Goal: Transaction & Acquisition: Purchase product/service

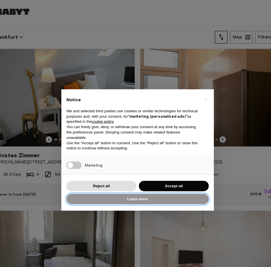
click at [143, 179] on button "Learn more" at bounding box center [135, 176] width 127 height 9
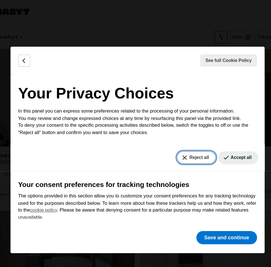
click at [183, 142] on button "Reject all" at bounding box center [187, 140] width 34 height 11
click at [188, 141] on button "Reject all" at bounding box center [187, 140] width 34 height 11
click at [30, 55] on button "Back" at bounding box center [34, 54] width 11 height 11
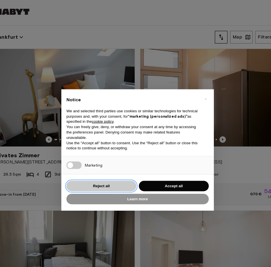
click at [90, 168] on button "Reject all" at bounding box center [103, 165] width 62 height 9
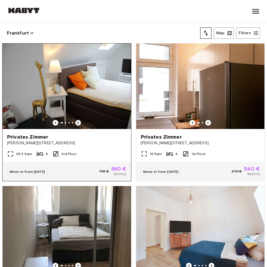
click at [77, 122] on icon "Previous image" at bounding box center [77, 123] width 1 height 2
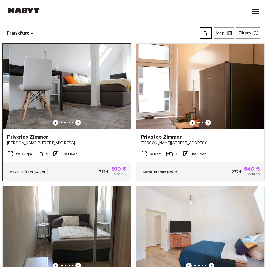
click at [77, 122] on icon "Previous image" at bounding box center [77, 123] width 1 height 2
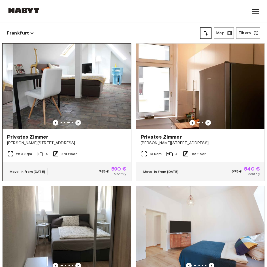
click at [77, 122] on icon "Previous image" at bounding box center [77, 123] width 1 height 2
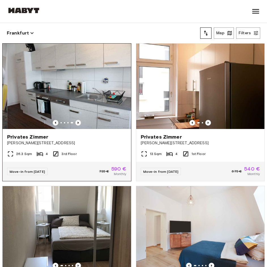
click at [77, 122] on icon "Previous image" at bounding box center [77, 123] width 1 height 2
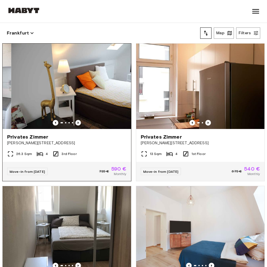
click at [77, 122] on icon "Previous image" at bounding box center [77, 123] width 1 height 2
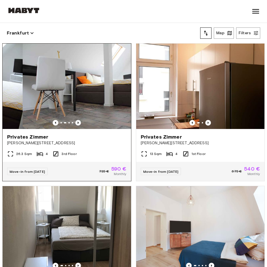
click at [77, 122] on icon "Previous image" at bounding box center [77, 123] width 1 height 2
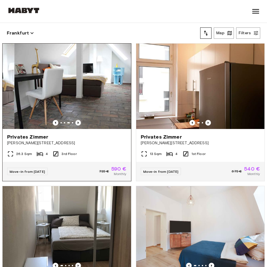
click at [77, 122] on icon "Previous image" at bounding box center [77, 123] width 1 height 2
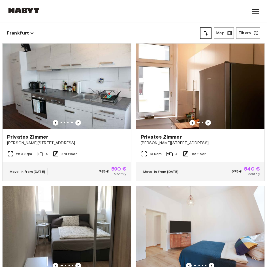
click at [21, 36] on button "Frankfurt" at bounding box center [20, 33] width 27 height 8
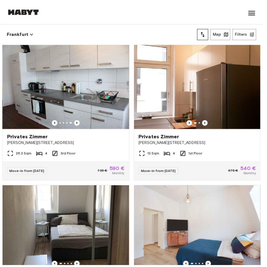
scroll to position [0, 0]
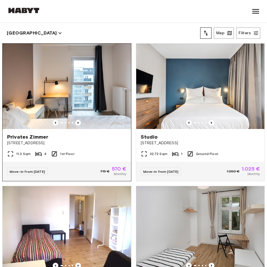
click at [75, 116] on img at bounding box center [67, 86] width 128 height 85
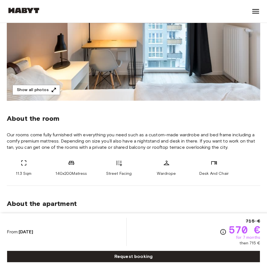
scroll to position [124, 0]
click at [36, 94] on button "Show all photos" at bounding box center [35, 90] width 47 height 10
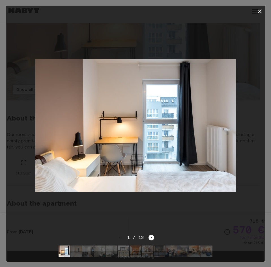
click at [148, 234] on div "1 / 13" at bounding box center [136, 237] width 38 height 7
click at [150, 235] on icon "Next image" at bounding box center [151, 238] width 6 height 6
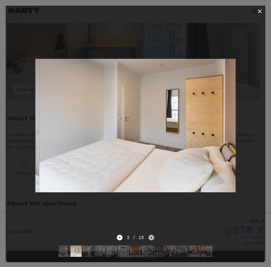
click at [150, 235] on icon "Next image" at bounding box center [151, 238] width 6 height 6
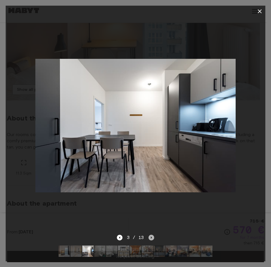
click at [150, 235] on icon "Next image" at bounding box center [151, 238] width 6 height 6
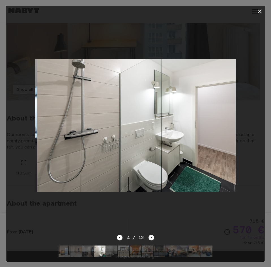
click at [150, 235] on icon "Next image" at bounding box center [151, 238] width 6 height 6
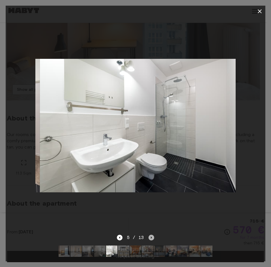
click at [150, 235] on icon "Next image" at bounding box center [151, 238] width 6 height 6
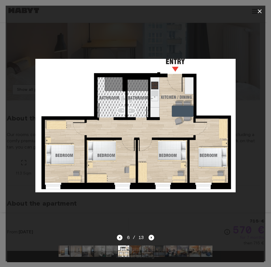
drag, startPoint x: 150, startPoint y: 233, endPoint x: 157, endPoint y: 226, distance: 10.0
click at [157, 226] on div "6 / 13" at bounding box center [135, 134] width 259 height 256
click at [144, 229] on div at bounding box center [135, 125] width 259 height 217
click at [153, 241] on div at bounding box center [135, 251] width 163 height 20
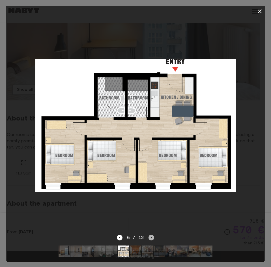
click at [152, 235] on icon "Next image" at bounding box center [151, 238] width 6 height 6
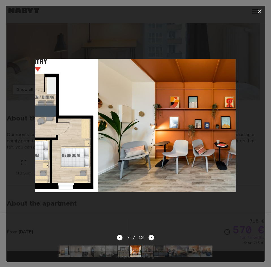
click at [152, 235] on icon "Next image" at bounding box center [151, 238] width 6 height 6
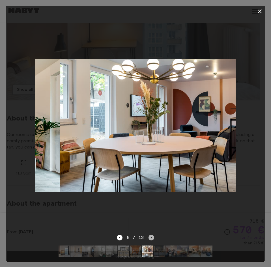
click at [152, 235] on icon "Next image" at bounding box center [151, 238] width 6 height 6
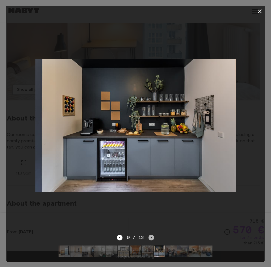
click at [152, 235] on icon "Next image" at bounding box center [151, 238] width 6 height 6
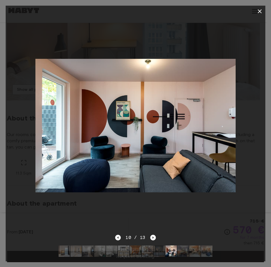
click at [112, 234] on div "10 / 13" at bounding box center [135, 247] width 259 height 27
click at [120, 235] on icon "Previous image" at bounding box center [118, 238] width 6 height 6
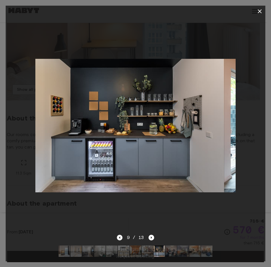
click at [119, 235] on icon "Previous image" at bounding box center [120, 238] width 6 height 6
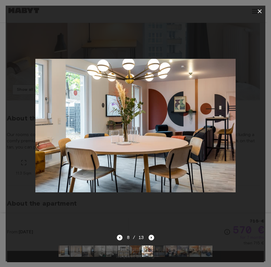
click at [150, 226] on div at bounding box center [135, 125] width 259 height 217
click at [150, 235] on icon "Next image" at bounding box center [151, 238] width 6 height 6
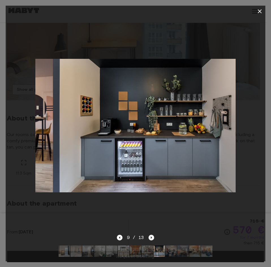
click at [150, 235] on icon "Next image" at bounding box center [151, 238] width 6 height 6
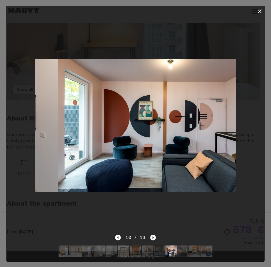
click at [150, 235] on icon "Next image" at bounding box center [153, 238] width 6 height 6
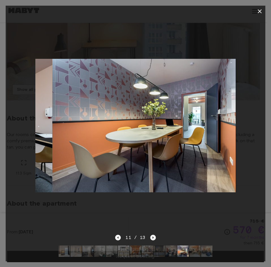
click at [150, 235] on icon "Next image" at bounding box center [153, 238] width 6 height 6
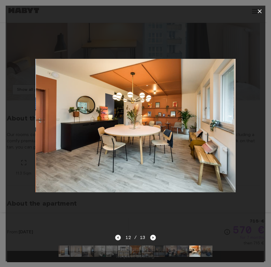
click at [116, 235] on icon "Previous image" at bounding box center [118, 238] width 6 height 6
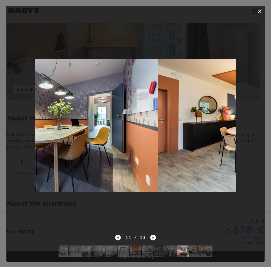
click at [116, 235] on icon "Previous image" at bounding box center [118, 238] width 6 height 6
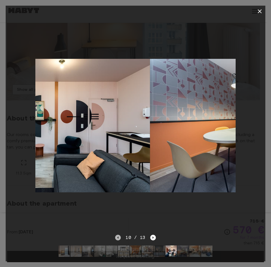
click at [116, 235] on icon "Previous image" at bounding box center [118, 238] width 6 height 6
click at [116, 234] on div "10 / 13" at bounding box center [135, 247] width 259 height 27
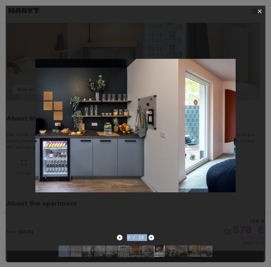
click at [116, 234] on div "9 / 13" at bounding box center [135, 247] width 259 height 27
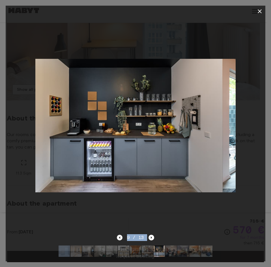
click at [116, 234] on div "9 / 13" at bounding box center [135, 247] width 259 height 27
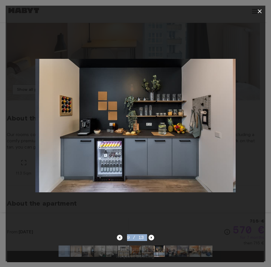
click at [116, 234] on div "9 / 13" at bounding box center [135, 247] width 259 height 27
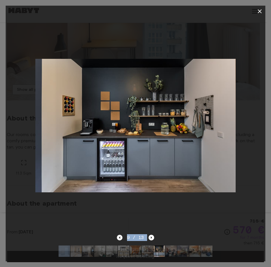
click at [119, 235] on icon "Previous image" at bounding box center [120, 238] width 6 height 6
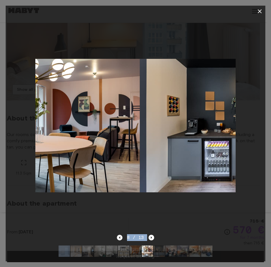
click at [119, 235] on icon "Previous image" at bounding box center [120, 238] width 6 height 6
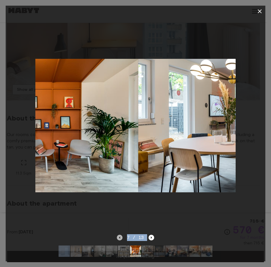
click at [119, 235] on icon "Previous image" at bounding box center [120, 238] width 6 height 6
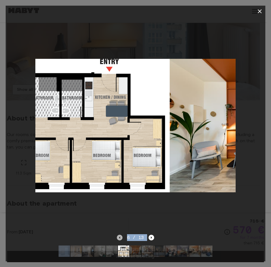
click at [119, 235] on icon "Previous image" at bounding box center [120, 238] width 6 height 6
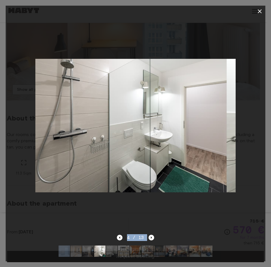
click at [134, 234] on span "4 / 13" at bounding box center [135, 237] width 17 height 7
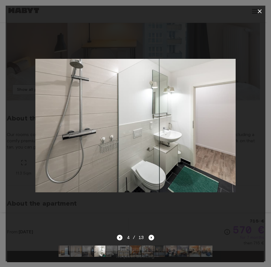
click at [154, 234] on div "4 / 13" at bounding box center [135, 247] width 259 height 27
click at [261, 15] on button "button" at bounding box center [259, 11] width 11 height 11
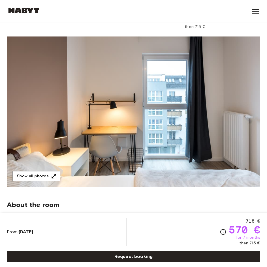
scroll to position [0, 0]
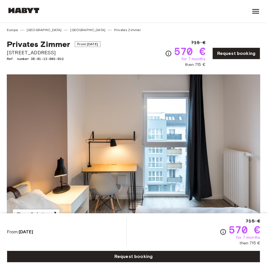
click at [36, 31] on link "[GEOGRAPHIC_DATA]" at bounding box center [44, 29] width 35 height 5
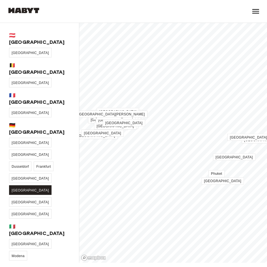
click at [22, 185] on link "[GEOGRAPHIC_DATA]" at bounding box center [30, 190] width 42 height 10
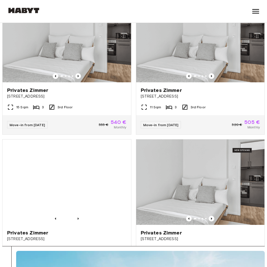
scroll to position [2883, 0]
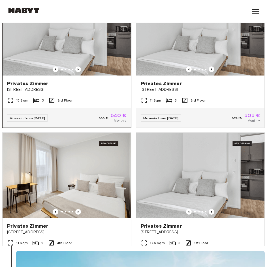
click at [101, 127] on div "Move-in from 03 Dec 25 555 € 540 € Monthly" at bounding box center [67, 117] width 128 height 19
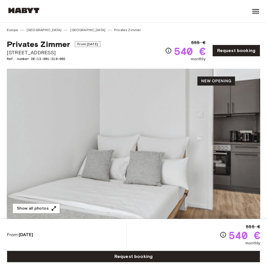
click at [208, 143] on img at bounding box center [133, 144] width 253 height 150
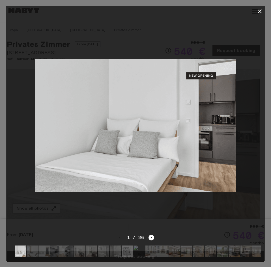
click at [61, 248] on img at bounding box center [55, 250] width 11 height 11
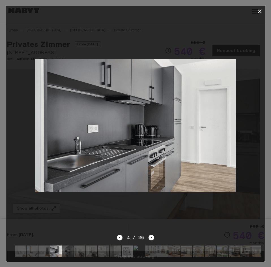
click at [48, 245] on img at bounding box center [43, 250] width 11 height 11
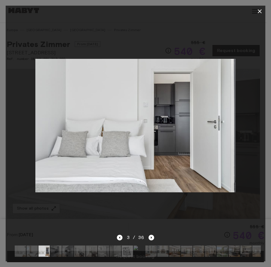
click at [44, 245] on img at bounding box center [43, 250] width 11 height 11
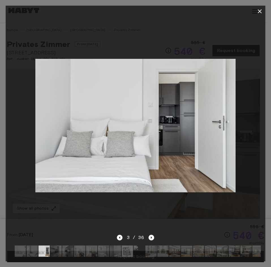
click at [40, 245] on img at bounding box center [43, 250] width 11 height 11
click at [31, 246] on img at bounding box center [32, 250] width 11 height 11
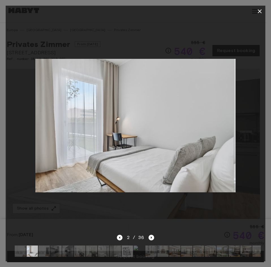
click at [61, 250] on img at bounding box center [55, 250] width 11 height 11
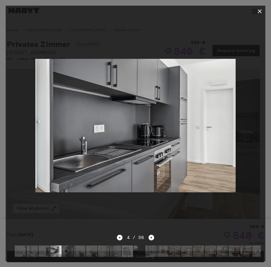
click at [83, 248] on img at bounding box center [79, 250] width 11 height 11
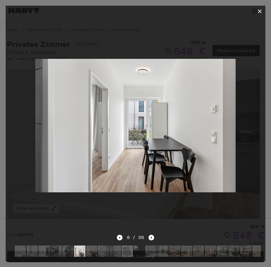
click at [102, 246] on img at bounding box center [103, 250] width 11 height 11
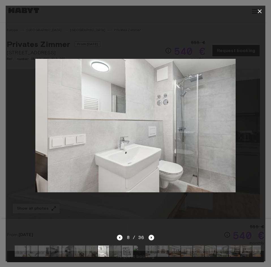
click at [116, 245] on img at bounding box center [115, 250] width 11 height 11
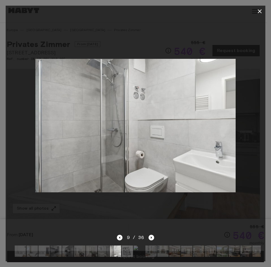
click at [127, 245] on img at bounding box center [127, 250] width 11 height 11
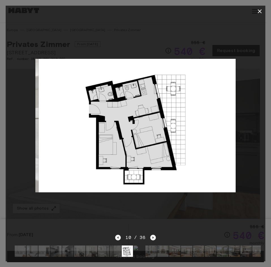
click at [144, 246] on img at bounding box center [138, 250] width 11 height 11
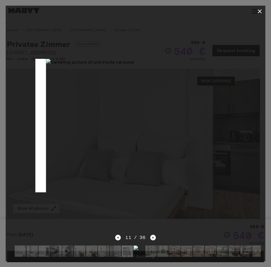
click at [130, 245] on img at bounding box center [127, 250] width 11 height 11
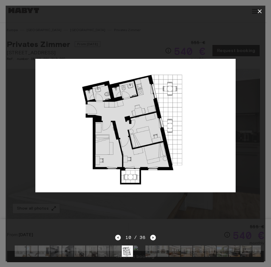
click at [195, 235] on div "10 / 36" at bounding box center [135, 247] width 259 height 27
click at [159, 252] on div at bounding box center [135, 251] width 250 height 20
click at [164, 250] on img at bounding box center [162, 250] width 11 height 11
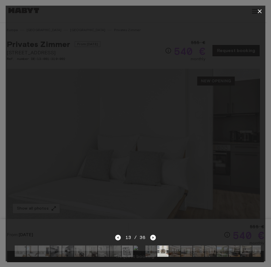
click at [169, 245] on div at bounding box center [135, 251] width 250 height 20
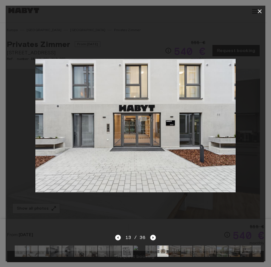
click at [181, 245] on img at bounding box center [186, 250] width 11 height 11
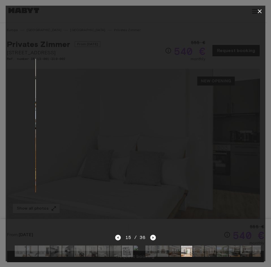
click at [196, 247] on img at bounding box center [198, 250] width 11 height 11
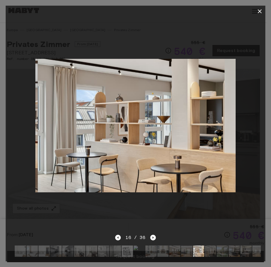
click at [205, 247] on img at bounding box center [210, 250] width 11 height 11
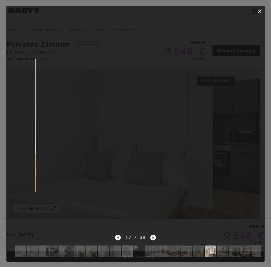
click at [219, 250] on img at bounding box center [222, 250] width 11 height 11
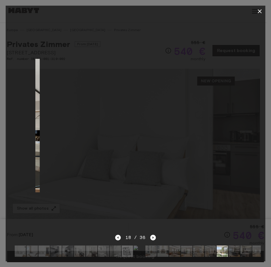
click at [235, 246] on img at bounding box center [233, 250] width 11 height 11
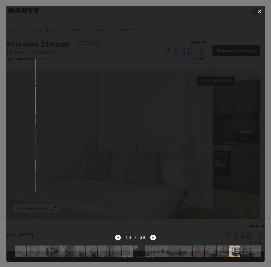
click at [243, 246] on img at bounding box center [245, 250] width 11 height 11
click at [248, 246] on img at bounding box center [245, 250] width 11 height 11
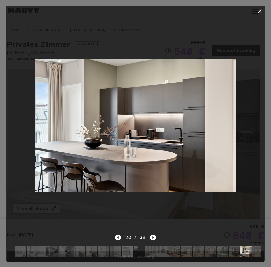
click at [149, 248] on img at bounding box center [150, 250] width 11 height 11
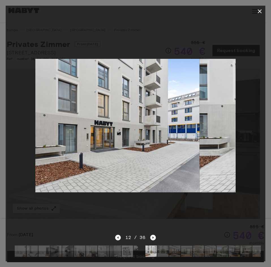
click at [110, 247] on img at bounding box center [115, 250] width 11 height 11
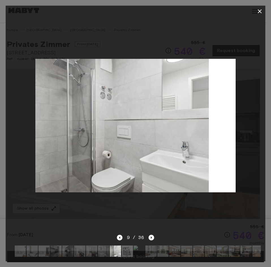
click at [93, 245] on img at bounding box center [91, 250] width 11 height 11
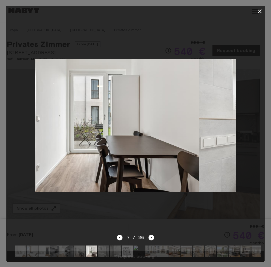
click at [68, 245] on img at bounding box center [67, 250] width 11 height 11
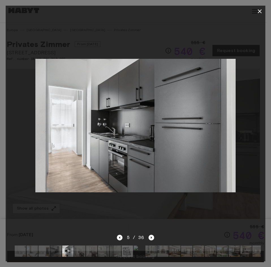
click at [50, 241] on div at bounding box center [135, 251] width 250 height 20
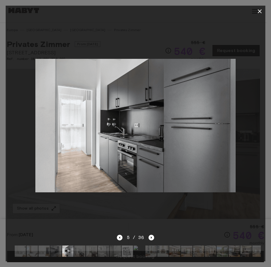
click at [77, 253] on div at bounding box center [135, 251] width 250 height 20
click at [85, 251] on img at bounding box center [79, 250] width 11 height 11
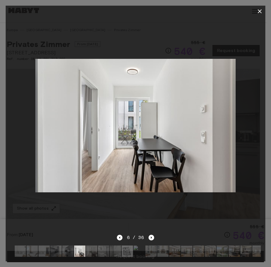
click at [90, 248] on img at bounding box center [91, 250] width 11 height 11
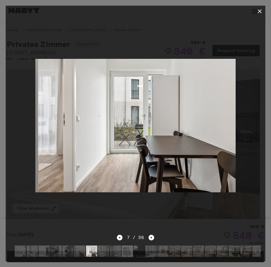
click at [107, 247] on img at bounding box center [103, 250] width 11 height 11
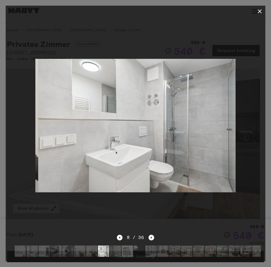
click at [114, 247] on img at bounding box center [115, 250] width 11 height 11
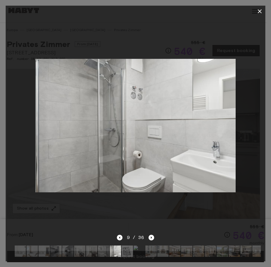
click at [126, 246] on img at bounding box center [127, 250] width 11 height 11
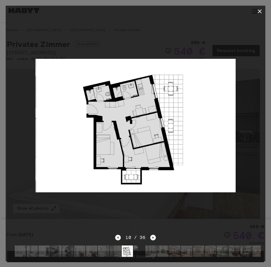
click at [131, 245] on img at bounding box center [127, 250] width 11 height 11
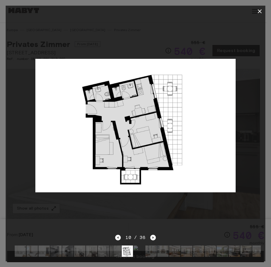
click at [138, 245] on img at bounding box center [138, 250] width 11 height 11
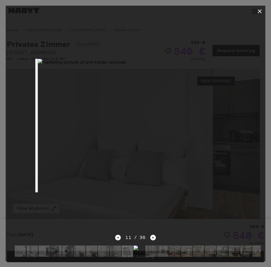
click at [66, 246] on img at bounding box center [67, 250] width 11 height 11
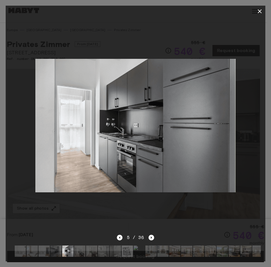
click at [262, 8] on icon "button" at bounding box center [259, 11] width 7 height 7
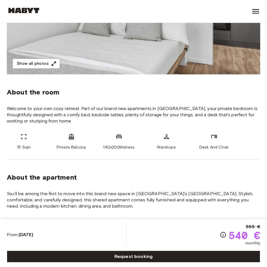
scroll to position [147, 0]
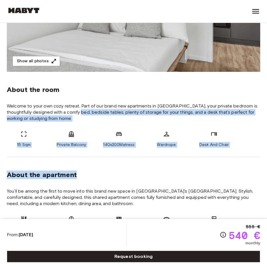
drag, startPoint x: 78, startPoint y: 111, endPoint x: 116, endPoint y: 171, distance: 71.0
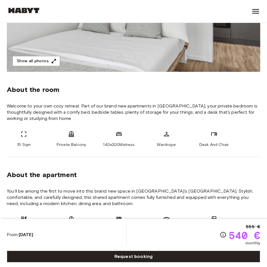
drag, startPoint x: 116, startPoint y: 171, endPoint x: 74, endPoint y: 198, distance: 49.5
click at [74, 198] on span "You’ll be among the first to move into this brand new space in Leipzig’s Zentru…" at bounding box center [133, 197] width 253 height 19
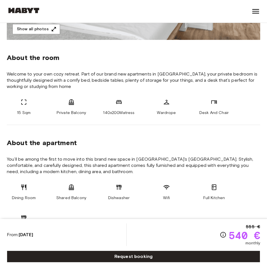
scroll to position [181, 0]
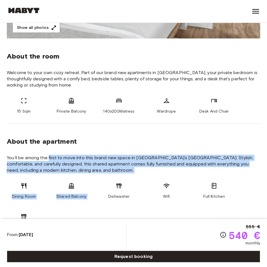
drag, startPoint x: 49, startPoint y: 155, endPoint x: 112, endPoint y: 184, distance: 70.1
click at [112, 184] on section "About the apartment You’ll be among the first to move into this brand new space…" at bounding box center [133, 182] width 253 height 116
click at [112, 184] on div "Dishwasher" at bounding box center [119, 190] width 34 height 17
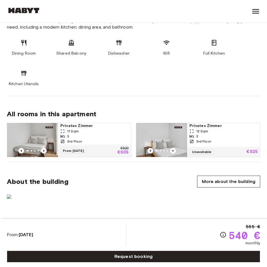
scroll to position [324, 0]
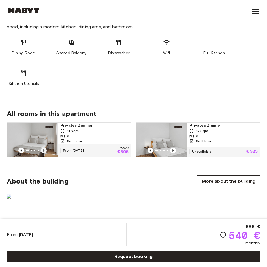
click at [44, 149] on icon "Previous image" at bounding box center [44, 151] width 6 height 6
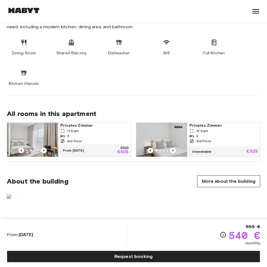
click at [40, 139] on img at bounding box center [35, 140] width 51 height 34
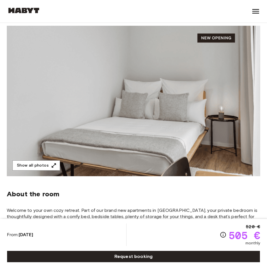
scroll to position [43, 0]
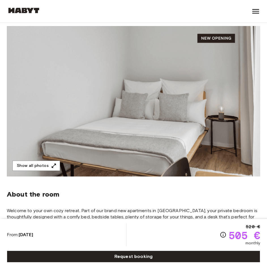
click at [165, 140] on img at bounding box center [133, 101] width 253 height 150
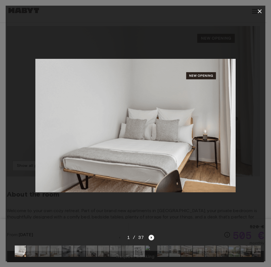
click at [153, 235] on icon "Next image" at bounding box center [151, 238] width 6 height 6
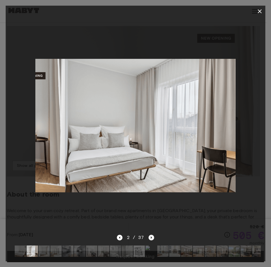
click at [152, 235] on icon "Next image" at bounding box center [151, 238] width 6 height 6
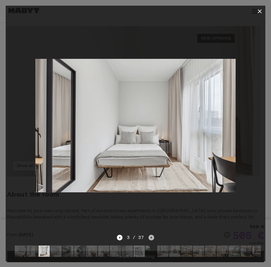
click at [152, 235] on icon "Next image" at bounding box center [151, 238] width 6 height 6
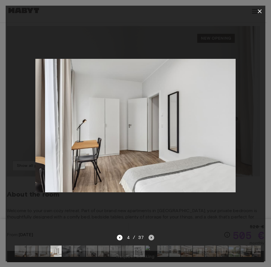
click at [152, 235] on icon "Next image" at bounding box center [151, 238] width 6 height 6
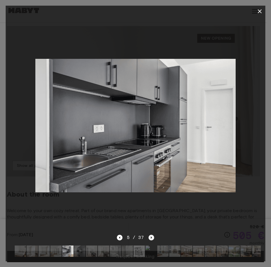
click at [152, 235] on icon "Next image" at bounding box center [151, 238] width 6 height 6
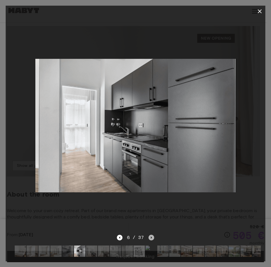
click at [152, 235] on icon "Next image" at bounding box center [151, 238] width 6 height 6
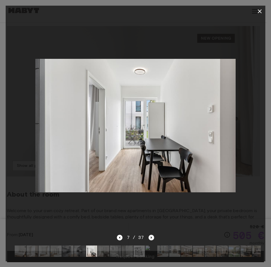
click at [152, 235] on icon "Next image" at bounding box center [151, 238] width 6 height 6
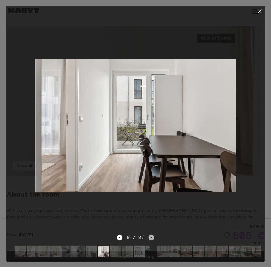
click at [152, 235] on icon "Next image" at bounding box center [151, 238] width 6 height 6
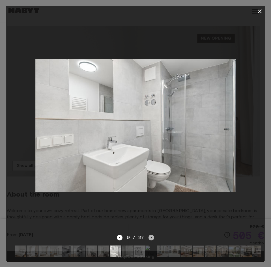
click at [152, 235] on icon "Next image" at bounding box center [151, 238] width 6 height 6
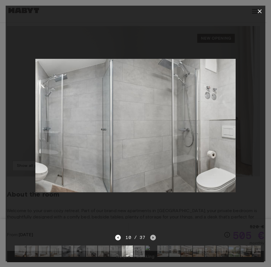
click at [152, 235] on icon "Next image" at bounding box center [153, 238] width 6 height 6
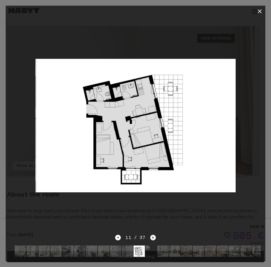
click at [152, 235] on icon "Next image" at bounding box center [153, 238] width 6 height 6
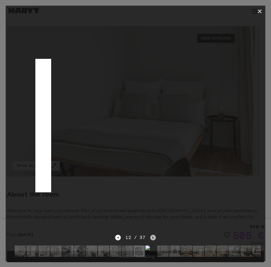
click at [152, 235] on icon "Next image" at bounding box center [153, 238] width 6 height 6
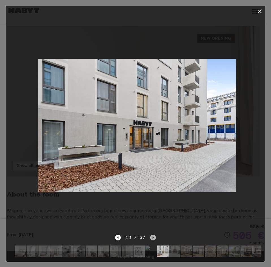
click at [152, 235] on icon "Next image" at bounding box center [153, 238] width 6 height 6
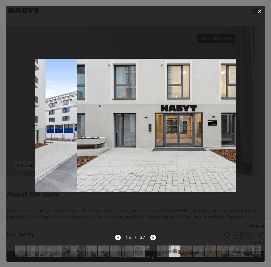
click at [152, 235] on icon "Next image" at bounding box center [153, 238] width 6 height 6
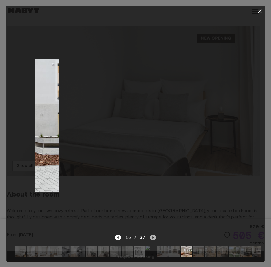
click at [152, 235] on icon "Next image" at bounding box center [153, 238] width 6 height 6
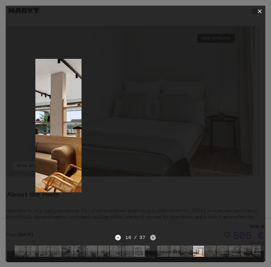
click at [152, 235] on icon "Next image" at bounding box center [153, 238] width 6 height 6
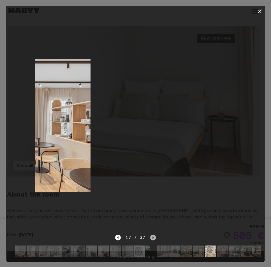
click at [152, 235] on icon "Next image" at bounding box center [153, 238] width 6 height 6
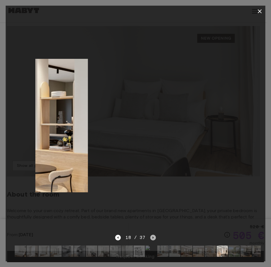
click at [152, 235] on icon "Next image" at bounding box center [153, 238] width 6 height 6
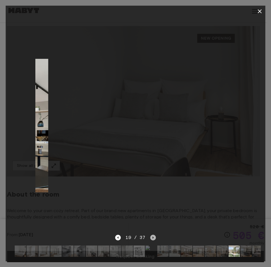
click at [152, 235] on icon "Next image" at bounding box center [153, 238] width 6 height 6
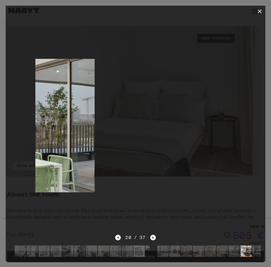
click at [152, 235] on icon "Next image" at bounding box center [153, 238] width 6 height 6
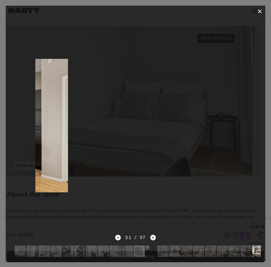
click at [152, 235] on icon "Next image" at bounding box center [153, 238] width 6 height 6
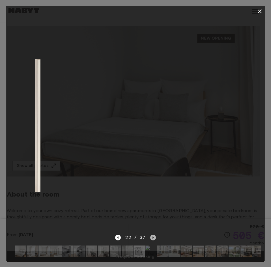
click at [152, 235] on icon "Next image" at bounding box center [153, 238] width 6 height 6
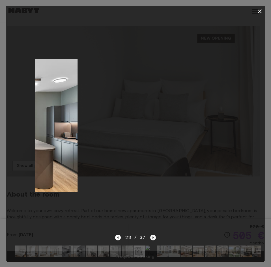
click at [152, 235] on icon "Next image" at bounding box center [153, 238] width 6 height 6
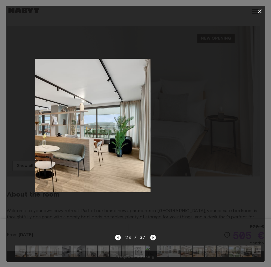
click at [152, 235] on icon "Next image" at bounding box center [153, 238] width 6 height 6
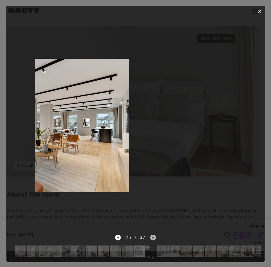
click at [152, 235] on icon "Next image" at bounding box center [153, 238] width 6 height 6
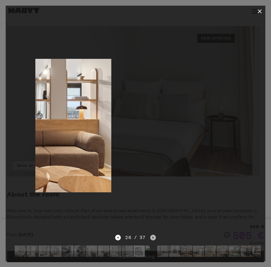
click at [152, 235] on icon "Next image" at bounding box center [153, 238] width 6 height 6
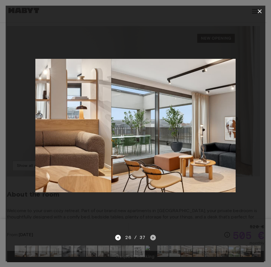
click at [152, 235] on icon "Next image" at bounding box center [153, 238] width 6 height 6
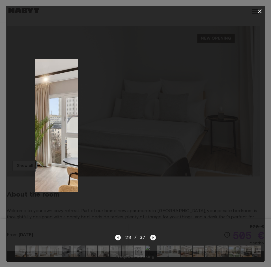
click at [152, 235] on icon "Next image" at bounding box center [153, 238] width 6 height 6
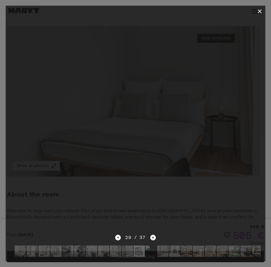
click at [152, 235] on icon "Next image" at bounding box center [153, 238] width 6 height 6
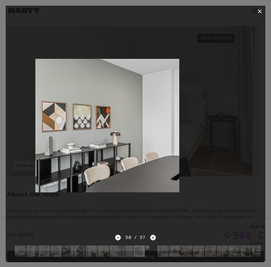
click at [152, 235] on icon "Next image" at bounding box center [153, 238] width 6 height 6
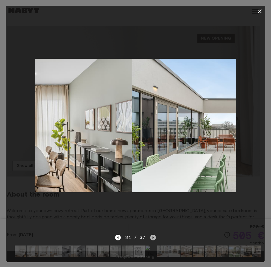
click at [152, 235] on icon "Next image" at bounding box center [153, 238] width 6 height 6
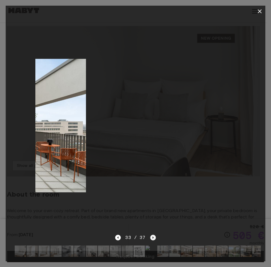
click at [152, 235] on icon "Next image" at bounding box center [153, 238] width 6 height 6
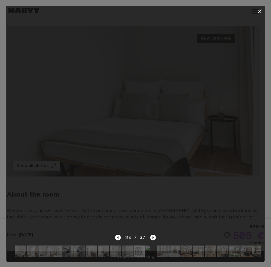
click at [152, 235] on icon "Next image" at bounding box center [153, 238] width 6 height 6
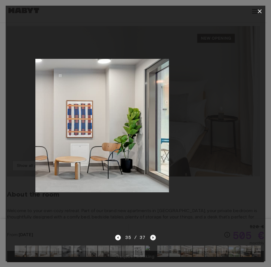
click at [152, 235] on icon "Next image" at bounding box center [153, 238] width 6 height 6
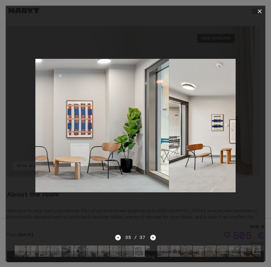
click at [152, 235] on icon "Next image" at bounding box center [153, 238] width 6 height 6
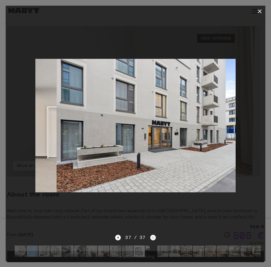
click at [152, 234] on div "37 / 37" at bounding box center [135, 237] width 40 height 7
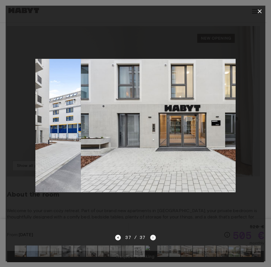
click at [152, 234] on div "37 / 37" at bounding box center [135, 237] width 40 height 7
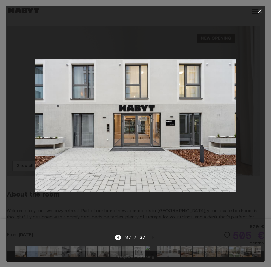
click at [37, 247] on img at bounding box center [32, 250] width 11 height 11
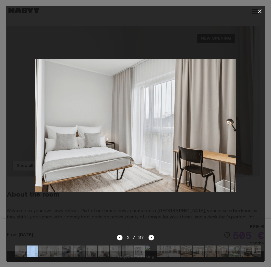
click at [52, 247] on img at bounding box center [55, 250] width 11 height 11
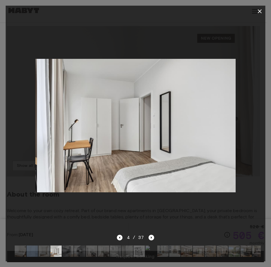
click at [83, 246] on img at bounding box center [79, 250] width 11 height 11
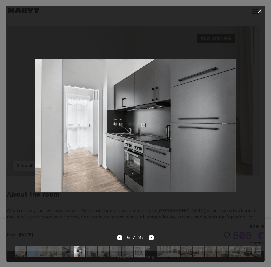
click at [95, 247] on img at bounding box center [91, 250] width 11 height 11
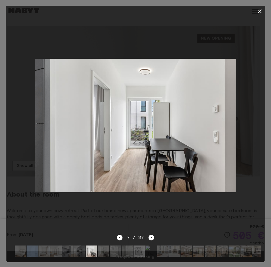
click at [104, 249] on img at bounding box center [103, 250] width 11 height 11
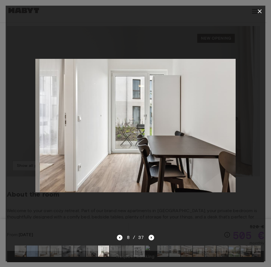
click at [116, 250] on img at bounding box center [115, 250] width 11 height 11
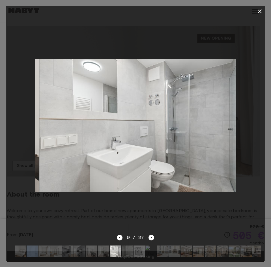
click at [129, 249] on img at bounding box center [127, 250] width 11 height 11
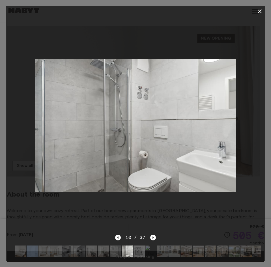
click at [139, 250] on img at bounding box center [138, 250] width 11 height 11
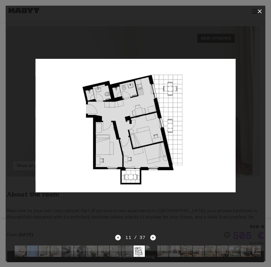
click at [259, 9] on icon "button" at bounding box center [259, 11] width 7 height 7
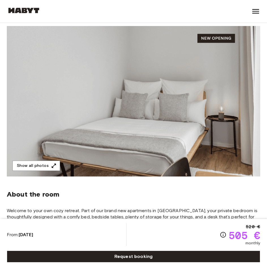
scroll to position [0, 0]
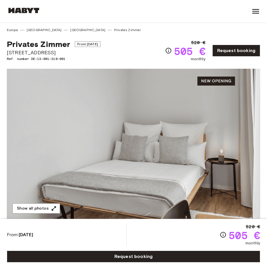
click at [254, 14] on icon at bounding box center [255, 11] width 9 height 9
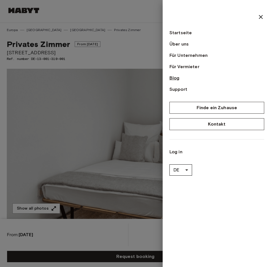
click at [173, 76] on link "Blog" at bounding box center [216, 78] width 95 height 7
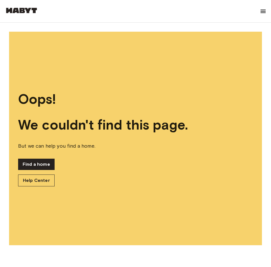
click at [36, 171] on div "Find a home Help Center" at bounding box center [135, 173] width 235 height 28
click at [39, 163] on link "Find a home" at bounding box center [36, 164] width 36 height 11
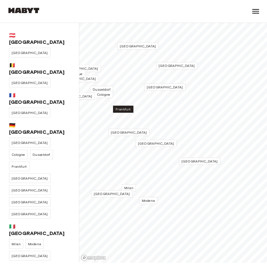
click at [118, 109] on font "Frankfurt" at bounding box center [122, 109] width 15 height 4
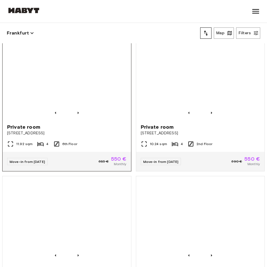
scroll to position [1863, 0]
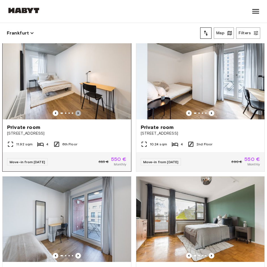
click at [75, 116] on icon "Previous image" at bounding box center [78, 113] width 6 height 6
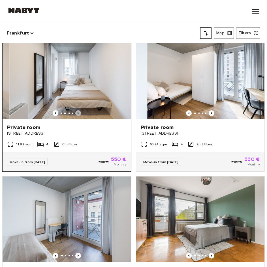
click at [75, 116] on icon "Previous image" at bounding box center [78, 113] width 6 height 6
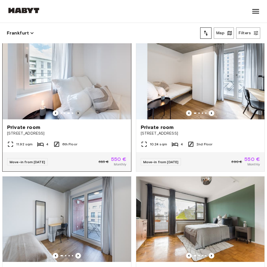
click at [75, 116] on icon "Previous image" at bounding box center [78, 113] width 6 height 6
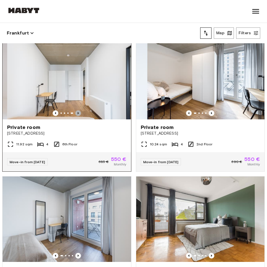
click at [75, 116] on icon "Previous image" at bounding box center [78, 113] width 6 height 6
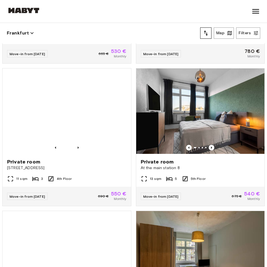
scroll to position [2132, 0]
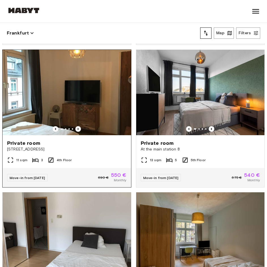
click at [81, 132] on div at bounding box center [67, 129] width 128 height 6
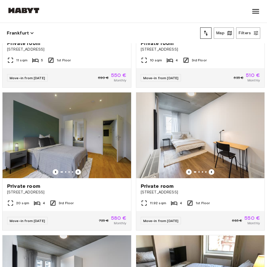
scroll to position [2669, 0]
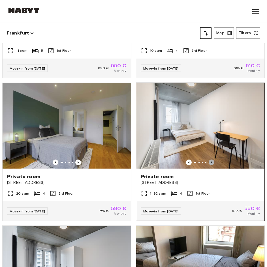
click at [208, 165] on icon "Previous image" at bounding box center [211, 162] width 6 height 6
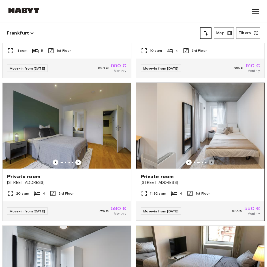
click at [208, 165] on icon "Previous image" at bounding box center [211, 162] width 6 height 6
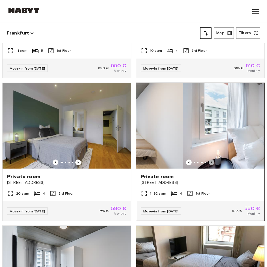
click at [208, 165] on icon "Previous image" at bounding box center [211, 162] width 6 height 6
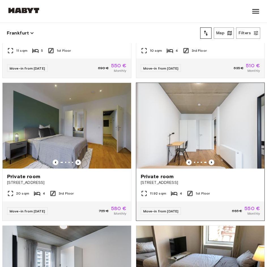
click at [200, 195] on font "1st Floor" at bounding box center [202, 193] width 14 height 4
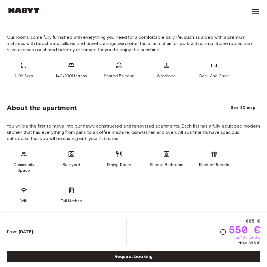
scroll to position [221, 0]
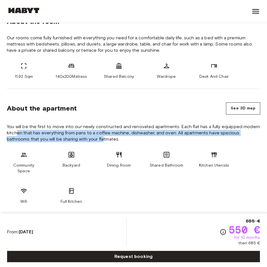
drag, startPoint x: 17, startPoint y: 130, endPoint x: 105, endPoint y: 146, distance: 89.2
click at [105, 146] on section "About the apartment See 3D map You will be the first to move into our newly con…" at bounding box center [133, 151] width 253 height 125
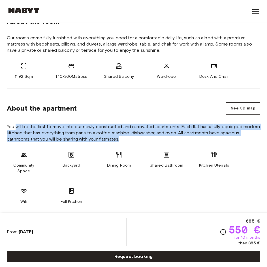
drag, startPoint x: 122, startPoint y: 142, endPoint x: 16, endPoint y: 120, distance: 108.2
click at [16, 120] on section "About the apartment See 3D map You will be the first to move into our newly con…" at bounding box center [133, 151] width 253 height 125
drag, startPoint x: 16, startPoint y: 120, endPoint x: 130, endPoint y: 191, distance: 134.3
click at [130, 191] on section "About the apartment See 3D map You will be the first to move into our newly con…" at bounding box center [133, 151] width 253 height 125
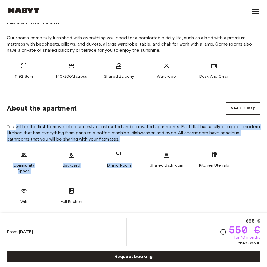
click at [130, 191] on div "Community Space Backyard Dining Room Shared Bathroom Kitchen Utensils Wifi Full…" at bounding box center [133, 177] width 253 height 53
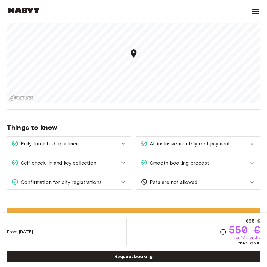
scroll to position [814, 0]
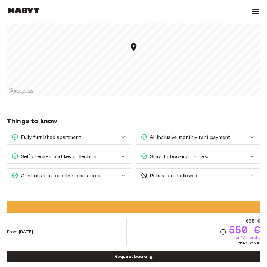
click at [219, 133] on span "All inclusive monthly rent payment" at bounding box center [188, 136] width 83 height 7
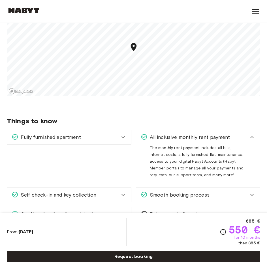
click at [219, 133] on span "All inclusive monthly rent payment" at bounding box center [188, 136] width 83 height 7
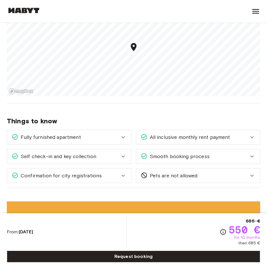
click at [216, 134] on span "All inclusive monthly rent payment" at bounding box center [188, 136] width 83 height 7
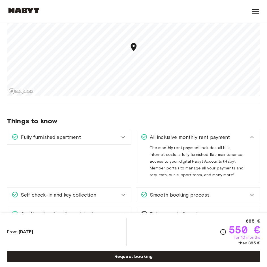
click at [216, 134] on span "All inclusive monthly rent payment" at bounding box center [188, 136] width 83 height 7
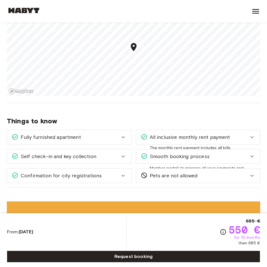
click at [216, 134] on span "All inclusive monthly rent payment" at bounding box center [188, 136] width 83 height 7
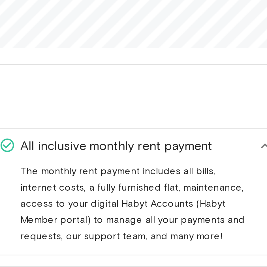
drag, startPoint x: 178, startPoint y: 138, endPoint x: 200, endPoint y: 150, distance: 24.9
click at [200, 150] on div "All inclusive monthly rent payment The monthly rent payment includes all bills,…" at bounding box center [198, 156] width 124 height 53
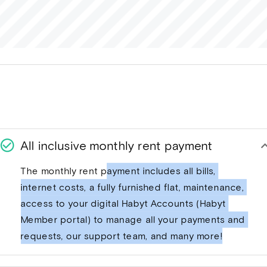
drag, startPoint x: 183, startPoint y: 141, endPoint x: 206, endPoint y: 170, distance: 36.9
click at [206, 170] on div "The monthly rent payment includes all bills, internet costs, a fully furnished …" at bounding box center [198, 161] width 97 height 34
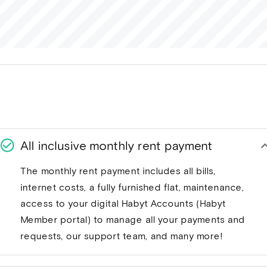
drag, startPoint x: 206, startPoint y: 170, endPoint x: 150, endPoint y: 145, distance: 61.5
click at [150, 145] on div "The monthly rent payment includes all bills, internet costs, a fully furnished …" at bounding box center [198, 161] width 97 height 34
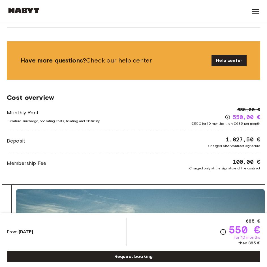
scroll to position [1013, 0]
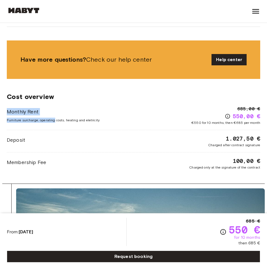
drag, startPoint x: 54, startPoint y: 115, endPoint x: 4, endPoint y: 107, distance: 51.2
drag, startPoint x: 73, startPoint y: 113, endPoint x: 104, endPoint y: 111, distance: 31.4
click at [104, 111] on div "Monthly Rent Furniture surcharge, operating costs, heating and eletricity 685,0…" at bounding box center [133, 115] width 253 height 20
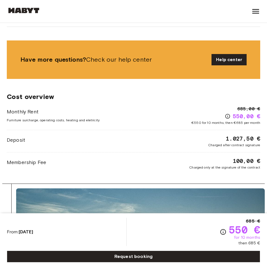
drag, startPoint x: 104, startPoint y: 111, endPoint x: 115, endPoint y: 117, distance: 12.0
click at [115, 117] on div "Monthly Rent Furniture surcharge, operating costs, heating and eletricity 685,0…" at bounding box center [133, 115] width 253 height 20
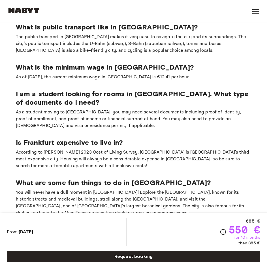
scroll to position [1426, 0]
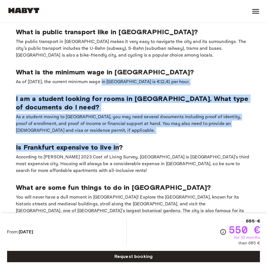
drag, startPoint x: 99, startPoint y: 70, endPoint x: 118, endPoint y: 146, distance: 77.5
click at [118, 146] on section "What is public transport like in [GEOGRAPHIC_DATA]? The public transport in [GE…" at bounding box center [133, 124] width 253 height 211
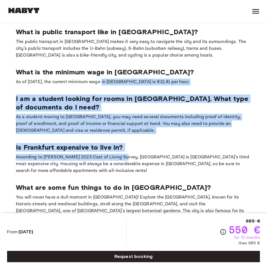
click at [118, 154] on p "According to [PERSON_NAME] 2023 Cost of Living Survey, [GEOGRAPHIC_DATA] is [GE…" at bounding box center [133, 164] width 235 height 20
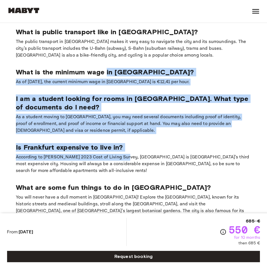
drag, startPoint x: 118, startPoint y: 146, endPoint x: 105, endPoint y: 56, distance: 90.5
click at [105, 56] on section "What is public transport like in [GEOGRAPHIC_DATA]? The public transport in [GE…" at bounding box center [133, 124] width 253 height 211
click at [105, 68] on p "What is the minimum wage in [GEOGRAPHIC_DATA]?" at bounding box center [133, 72] width 235 height 8
